Goal: Information Seeking & Learning: Learn about a topic

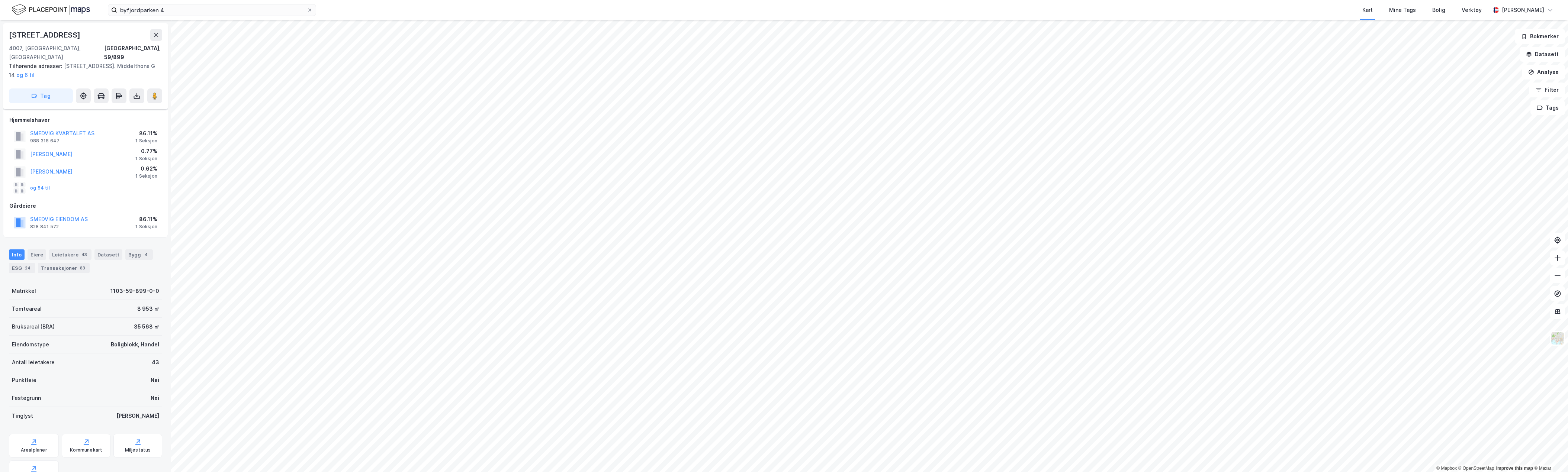
scroll to position [136, 0]
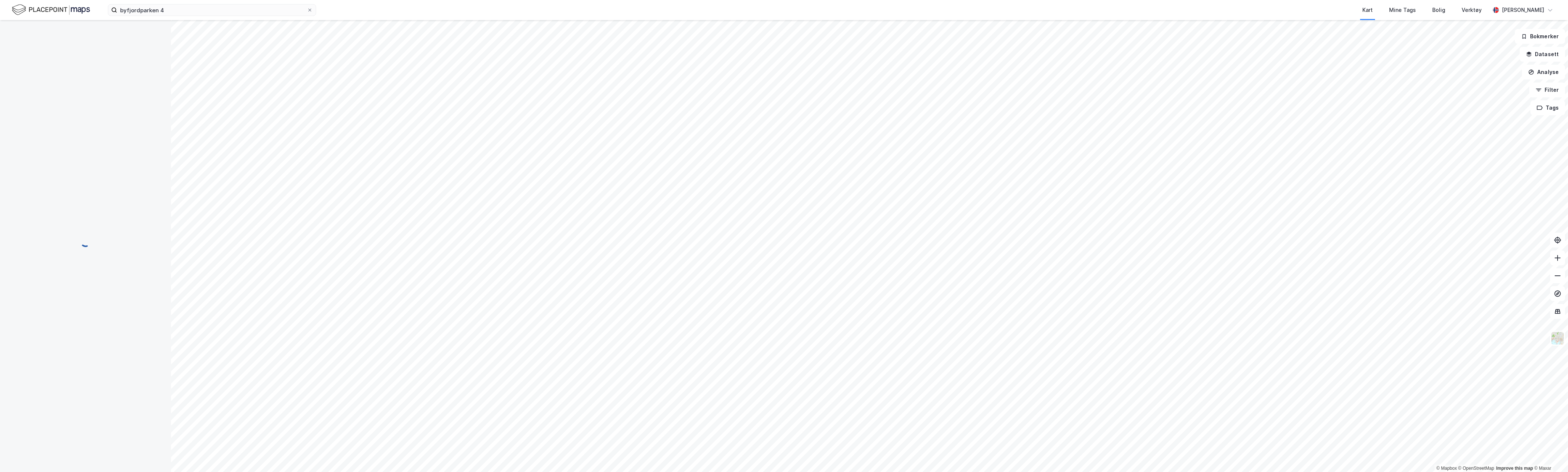
scroll to position [61, 0]
